Goal: Navigation & Orientation: Find specific page/section

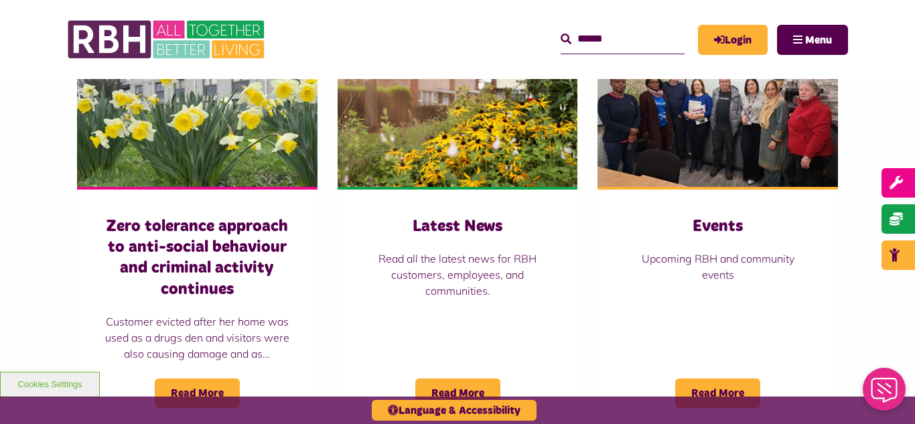
scroll to position [964, 0]
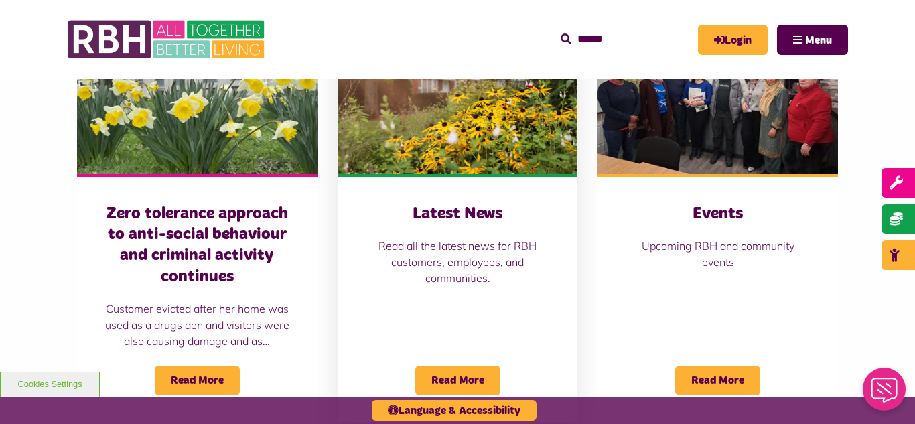
click at [464, 116] on img at bounding box center [457, 99] width 240 height 150
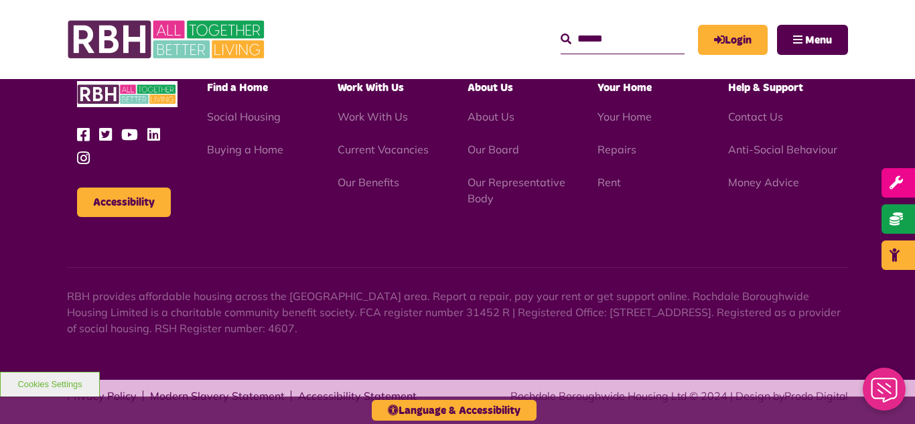
scroll to position [1457, 0]
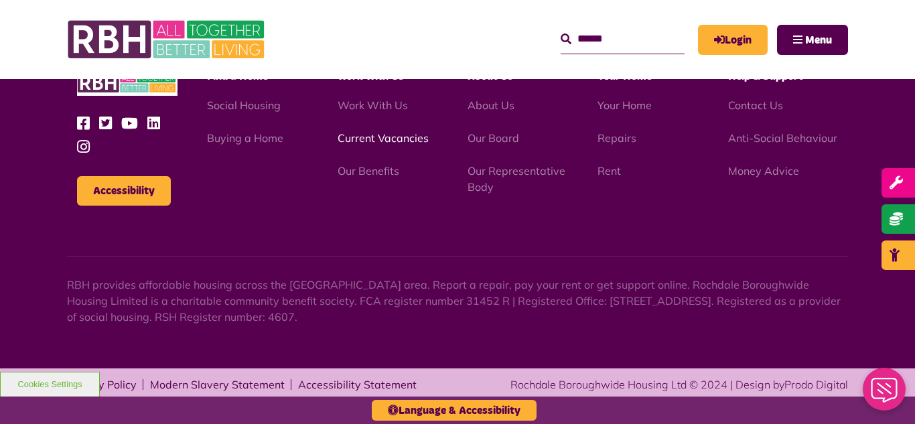
click at [385, 141] on link "Current Vacancies" at bounding box center [382, 137] width 91 height 13
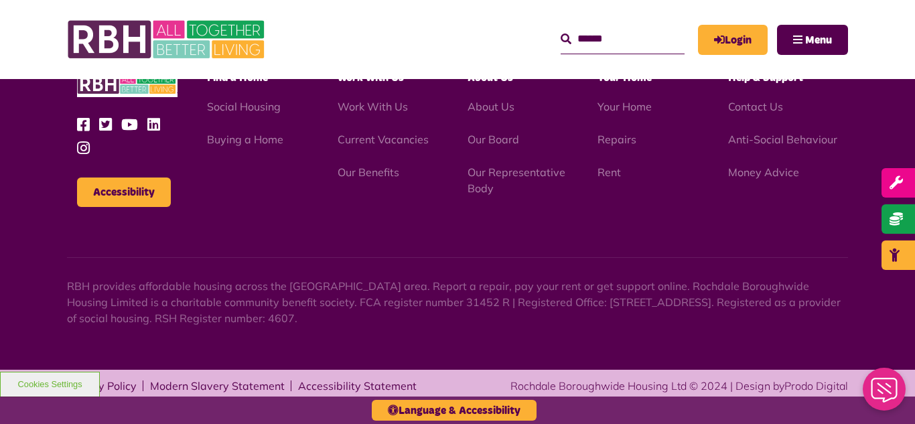
scroll to position [1293, 0]
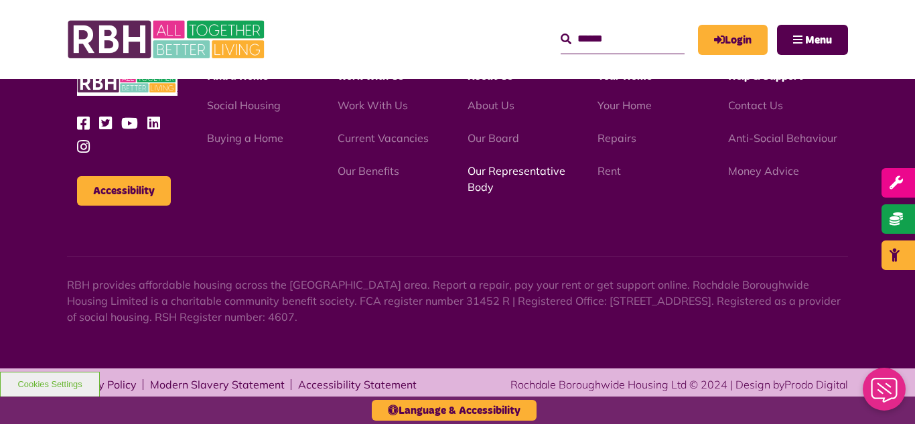
click at [498, 173] on link "Our Representative Body" at bounding box center [516, 178] width 98 height 29
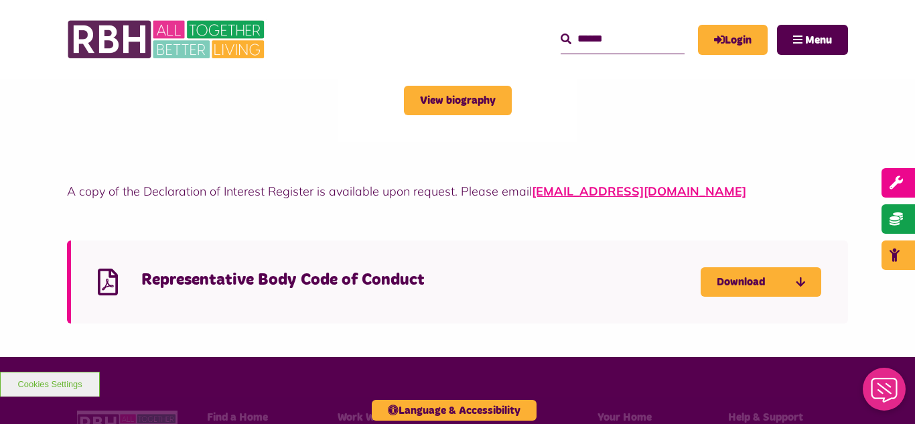
scroll to position [3588, 0]
